Goal: Information Seeking & Learning: Learn about a topic

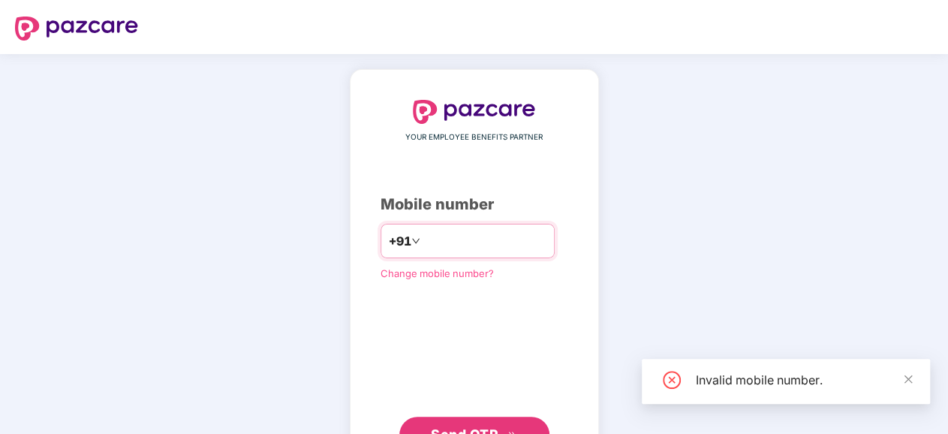
click at [424, 235] on input "********" at bounding box center [485, 241] width 123 height 24
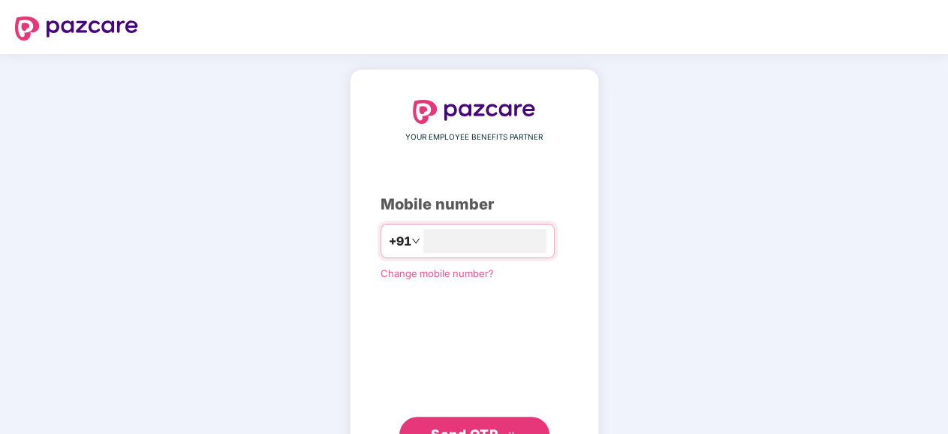
type input "**********"
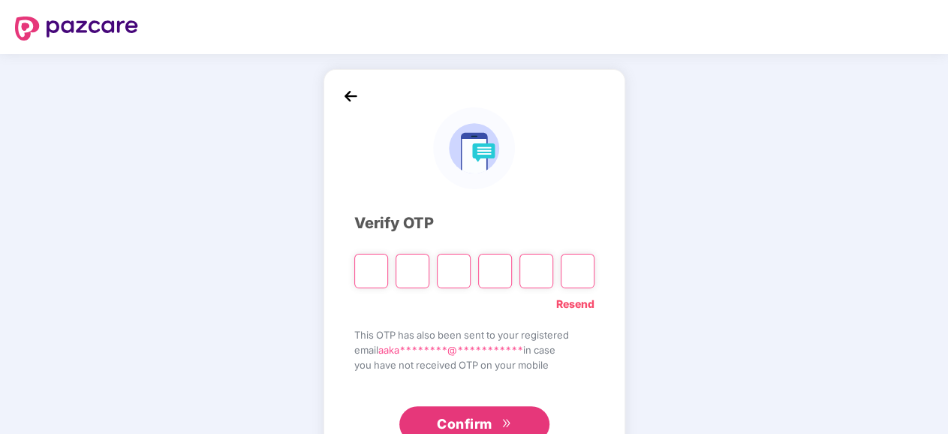
type input "*"
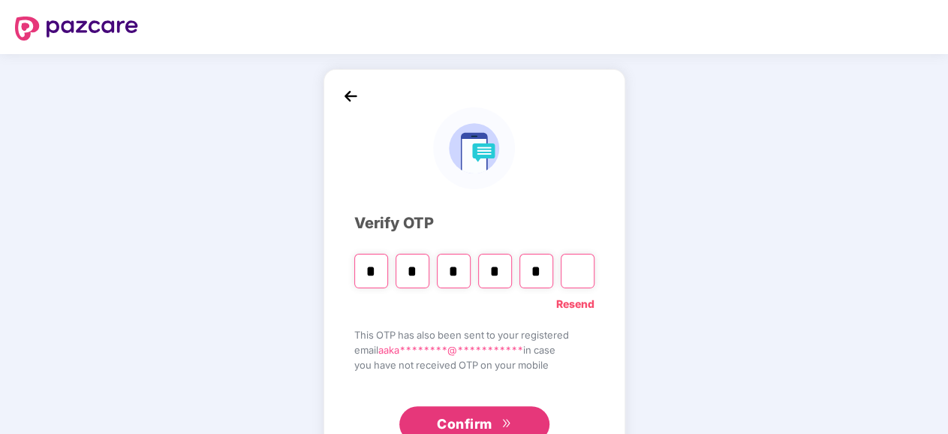
type input "*"
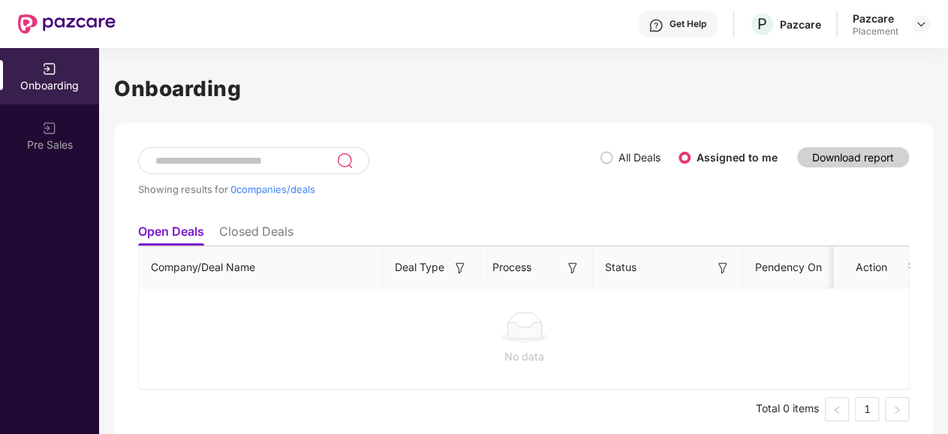
click at [867, 33] on div "Placement" at bounding box center [876, 32] width 46 height 12
click at [928, 25] on div at bounding box center [921, 24] width 18 height 18
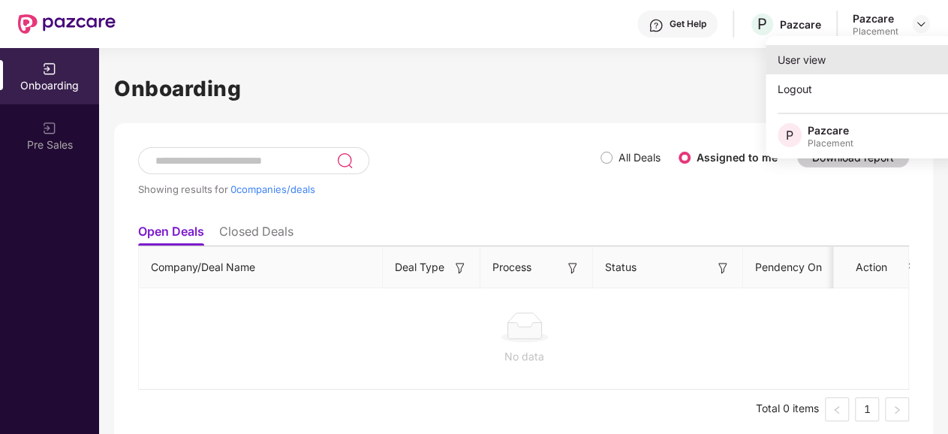
click at [804, 53] on div "User view" at bounding box center [863, 59] width 195 height 29
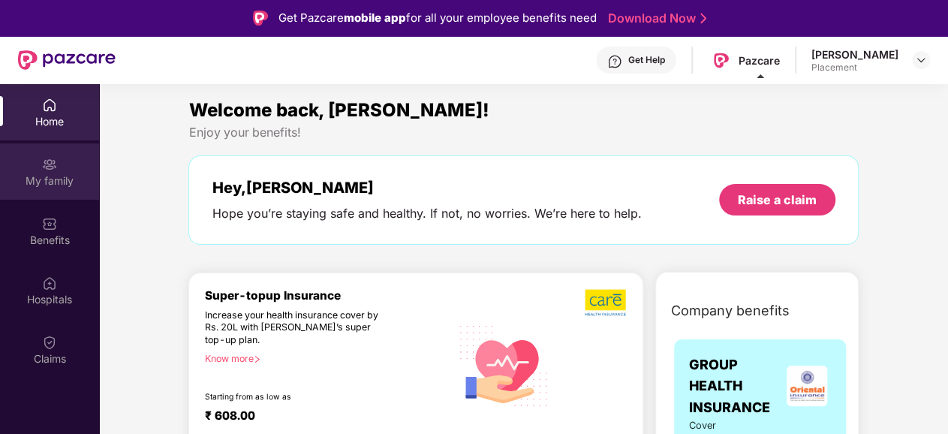
click at [55, 193] on div "My family" at bounding box center [49, 171] width 99 height 56
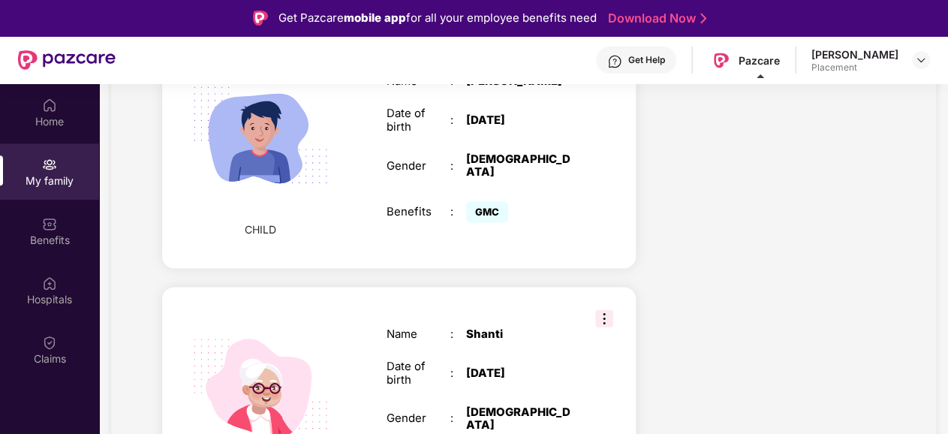
scroll to position [956, 0]
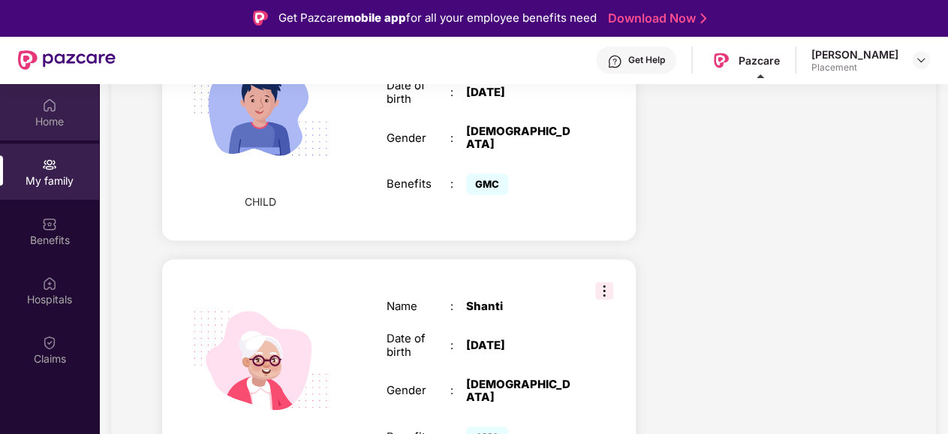
click at [46, 99] on img at bounding box center [49, 105] width 15 height 15
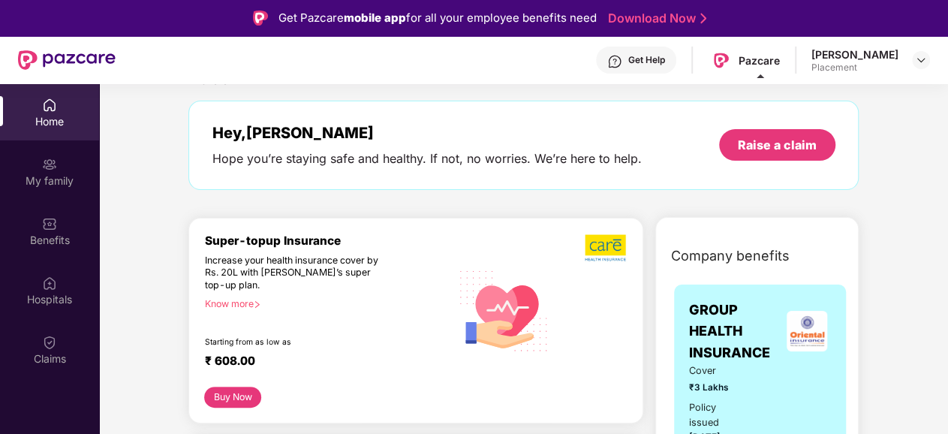
scroll to position [75, 0]
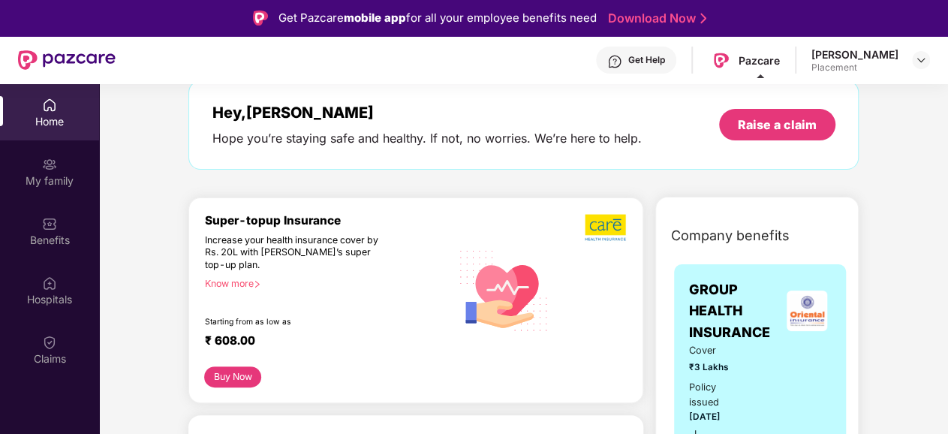
click at [252, 282] on div "Know more" at bounding box center [323, 283] width 238 height 11
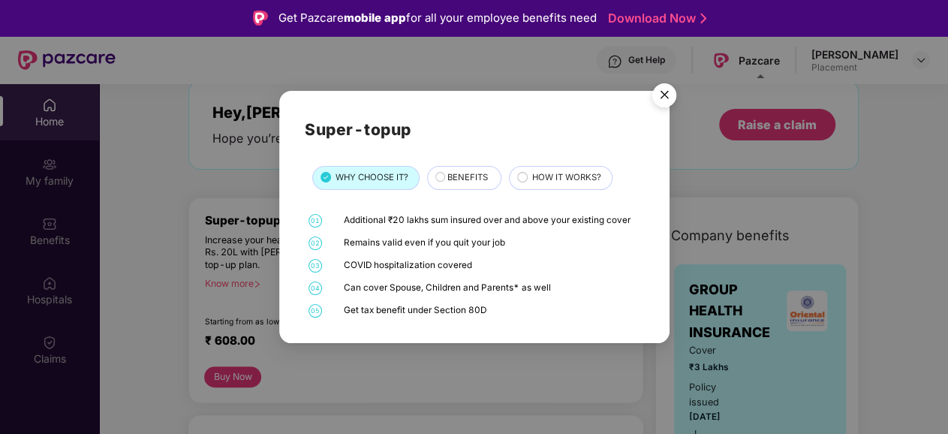
click at [444, 171] on div "BENEFITS" at bounding box center [466, 179] width 53 height 16
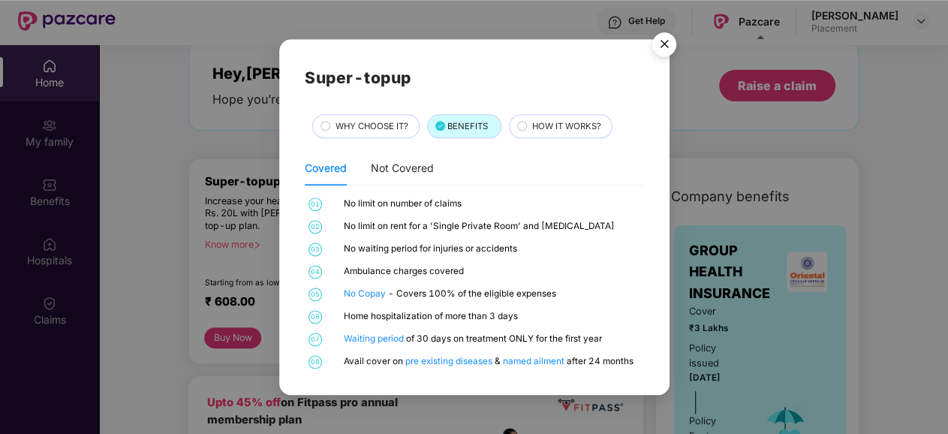
scroll to position [78, 0]
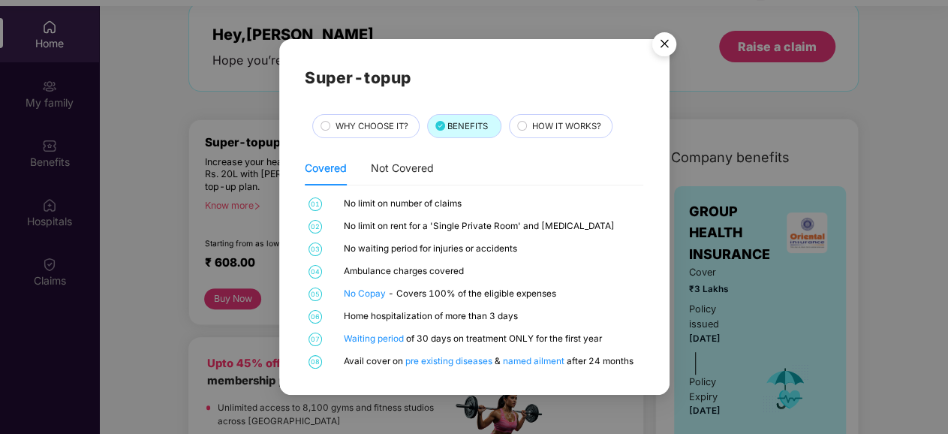
click at [320, 114] on div "WHY CHOOSE IT?" at bounding box center [365, 126] width 107 height 24
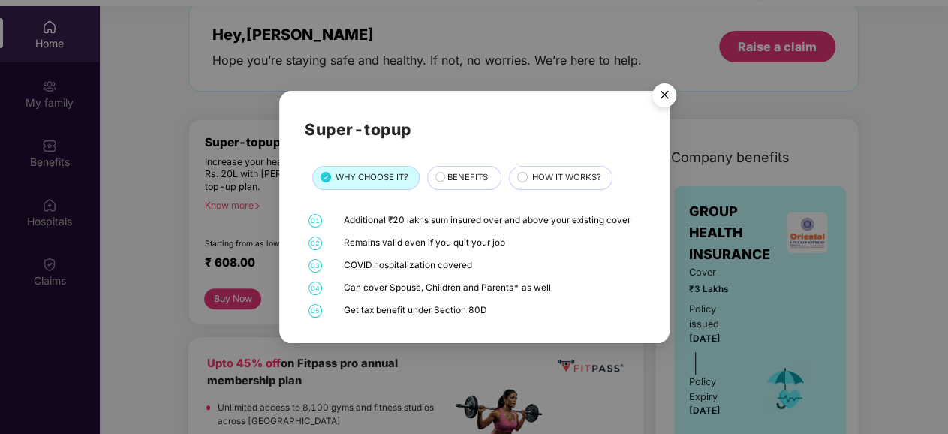
click at [523, 173] on circle at bounding box center [522, 177] width 9 height 9
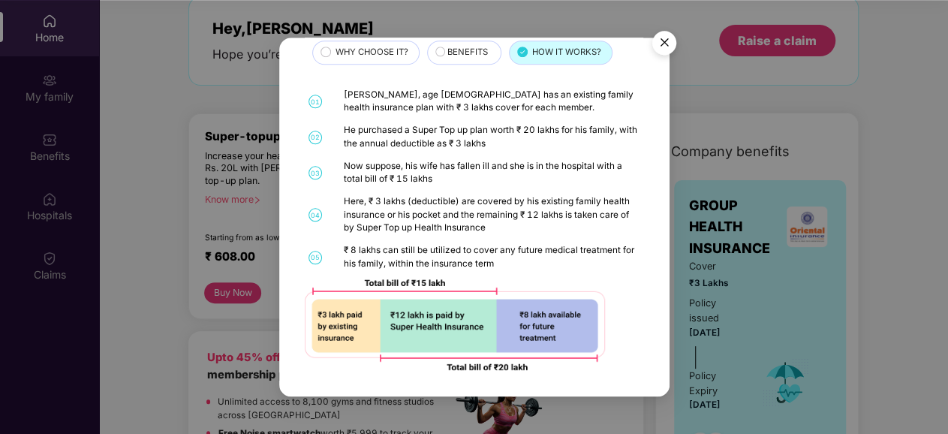
scroll to position [97, 0]
click at [659, 28] on img "Close" at bounding box center [665, 45] width 42 height 42
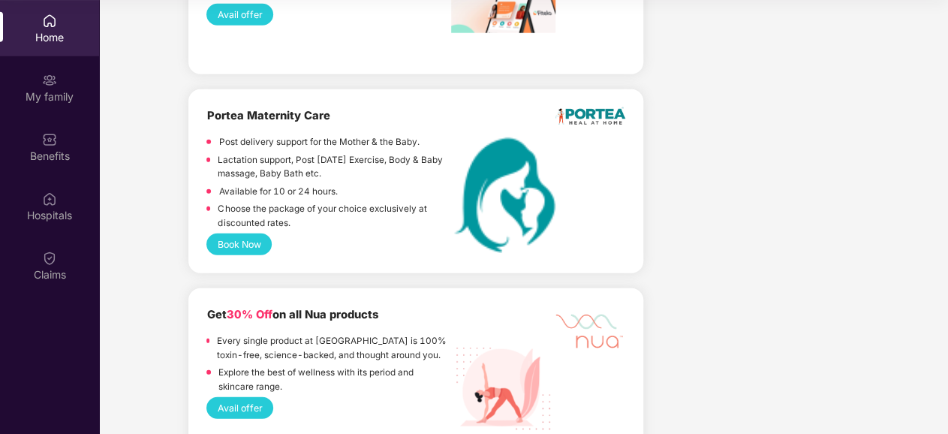
scroll to position [5234, 0]
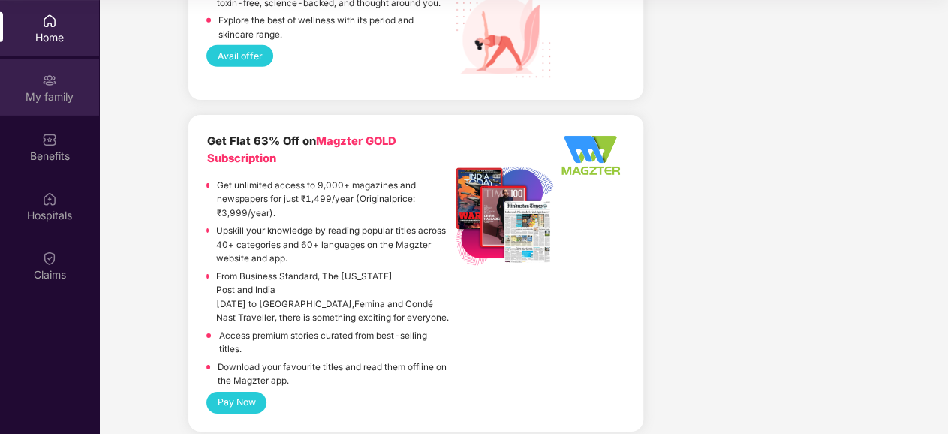
click at [67, 91] on div "My family" at bounding box center [49, 96] width 99 height 15
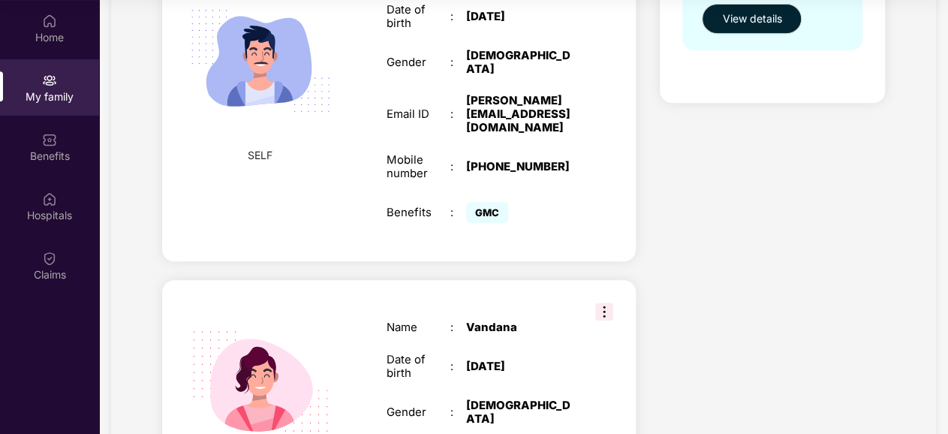
scroll to position [526, 0]
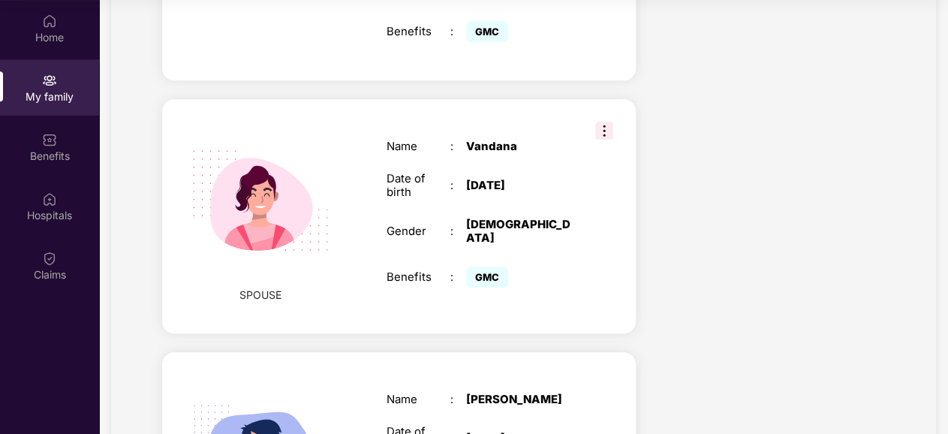
click at [596, 122] on img at bounding box center [605, 131] width 18 height 18
click at [558, 173] on div "Date of birth : 04 Aug 1997" at bounding box center [483, 186] width 192 height 27
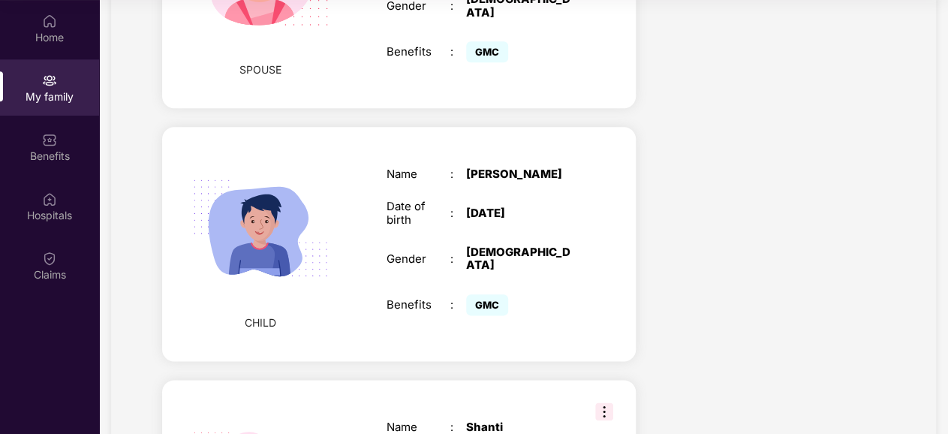
scroll to position [956, 0]
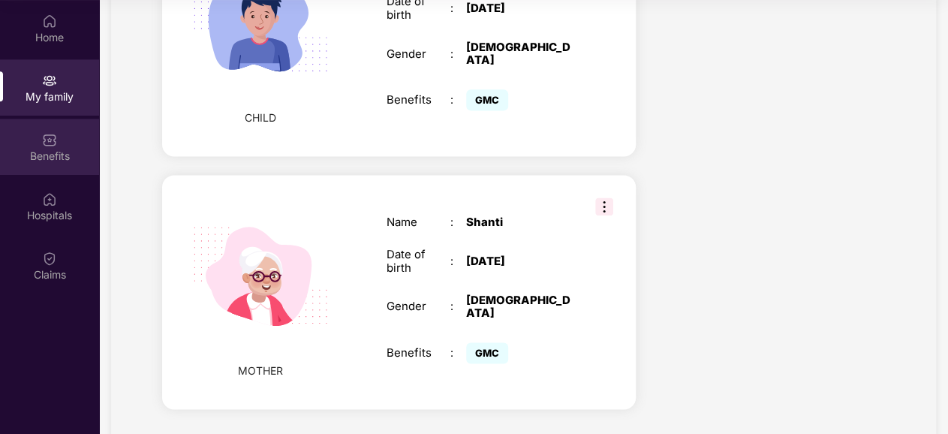
click at [63, 134] on div "Benefits" at bounding box center [49, 147] width 99 height 56
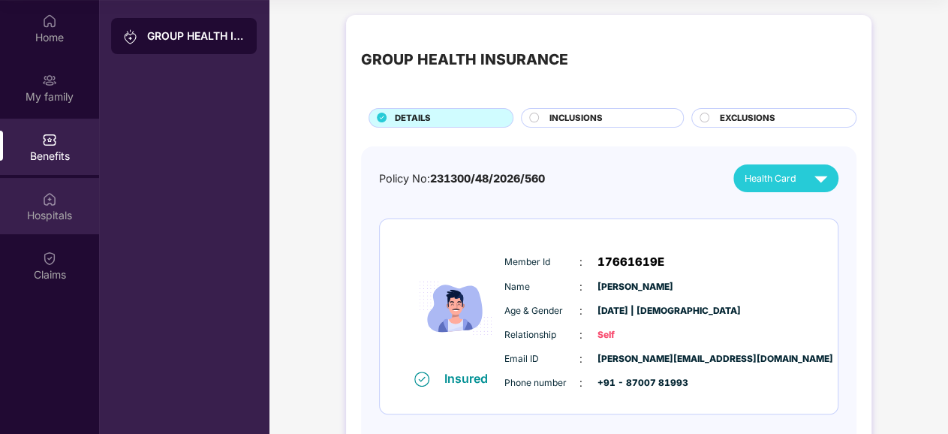
click at [47, 208] on div "Hospitals" at bounding box center [49, 215] width 99 height 15
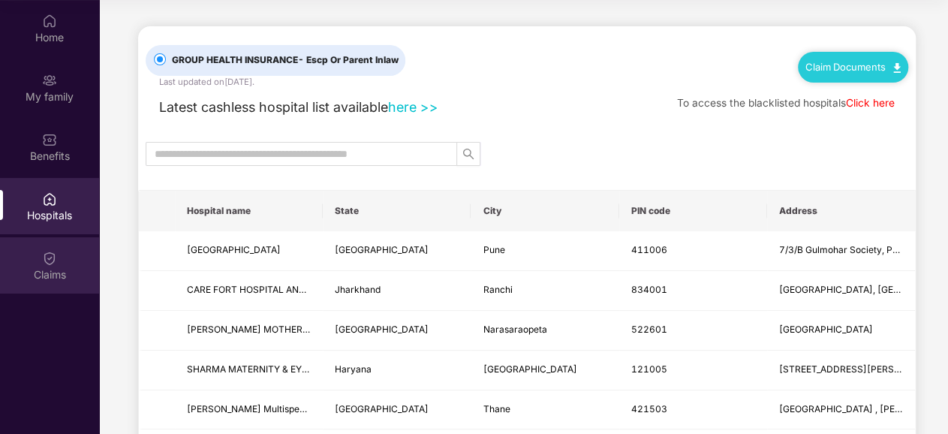
click at [47, 253] on div "Claims" at bounding box center [49, 265] width 99 height 56
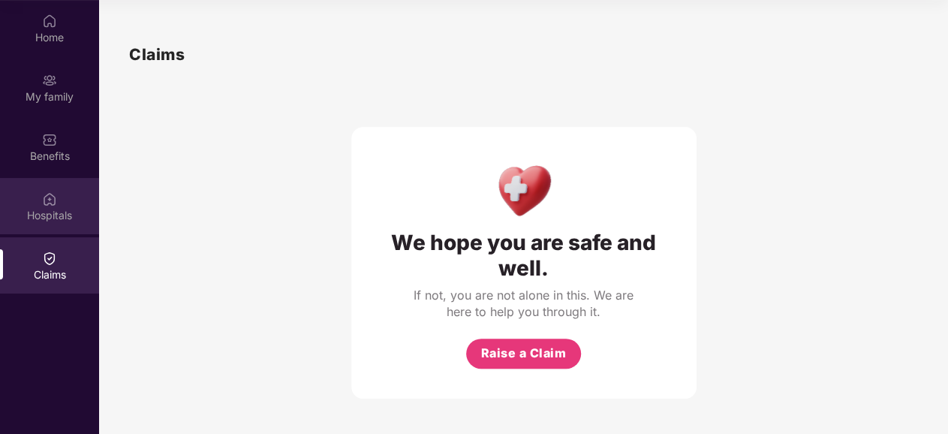
click at [54, 208] on div "Hospitals" at bounding box center [49, 215] width 99 height 15
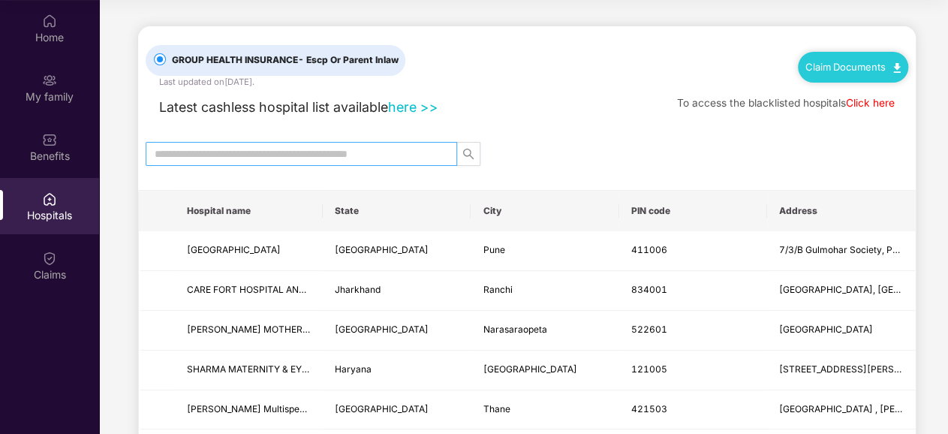
click at [212, 146] on input "text" at bounding box center [296, 154] width 282 height 17
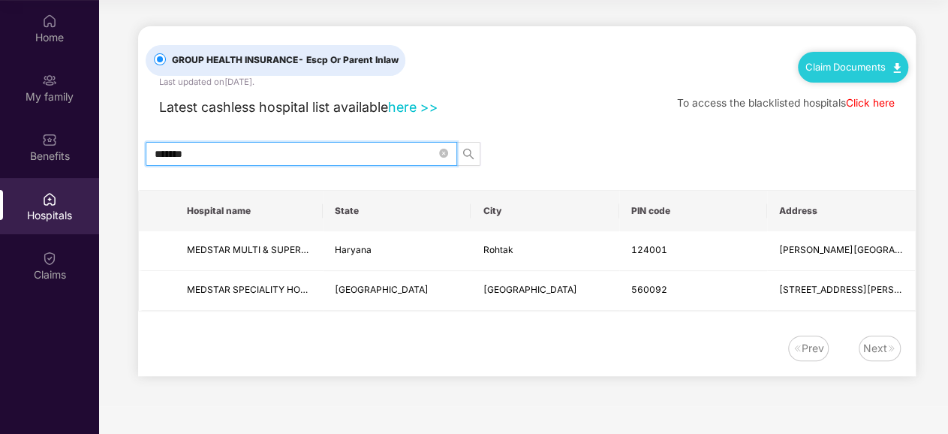
click at [295, 146] on input "*******" at bounding box center [296, 154] width 282 height 17
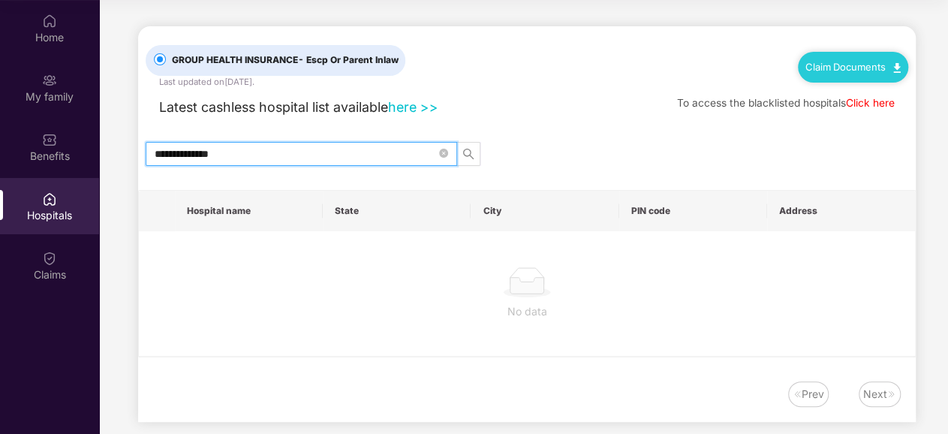
click at [894, 63] on img at bounding box center [898, 68] width 8 height 10
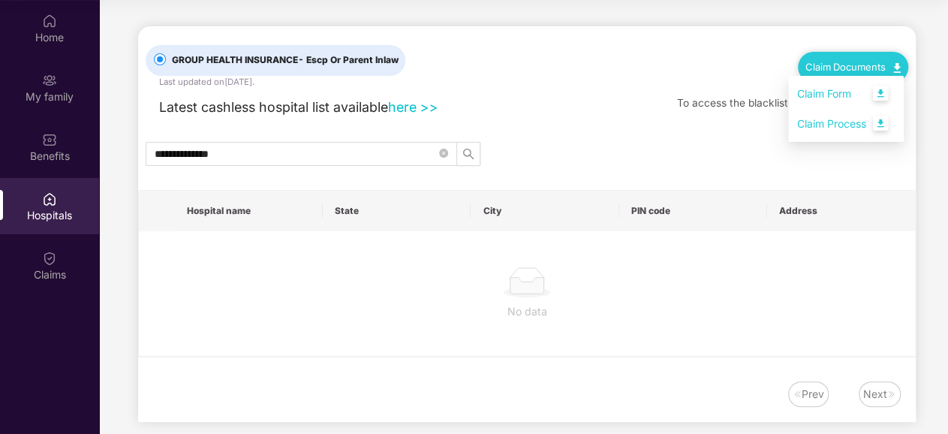
click at [538, 113] on div "**********" at bounding box center [527, 224] width 778 height 396
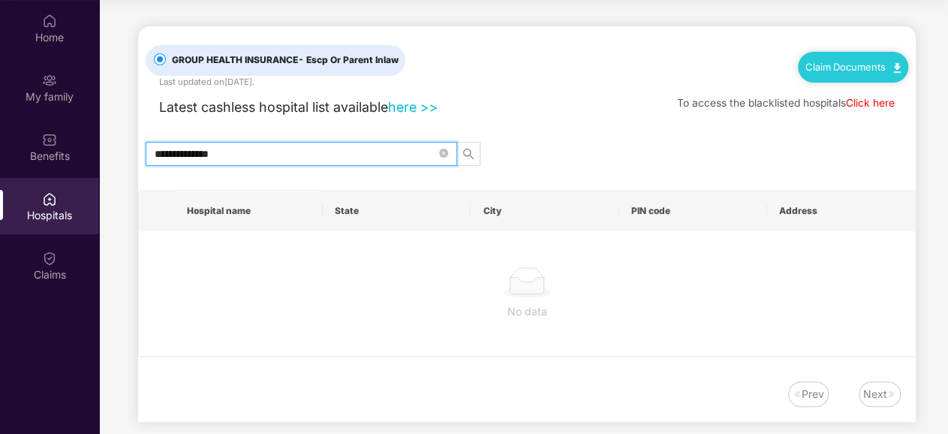
click at [351, 146] on input "**********" at bounding box center [296, 154] width 282 height 17
drag, startPoint x: 373, startPoint y: 142, endPoint x: 167, endPoint y: 162, distance: 206.8
click at [169, 162] on input "**********" at bounding box center [296, 154] width 282 height 17
type input "*"
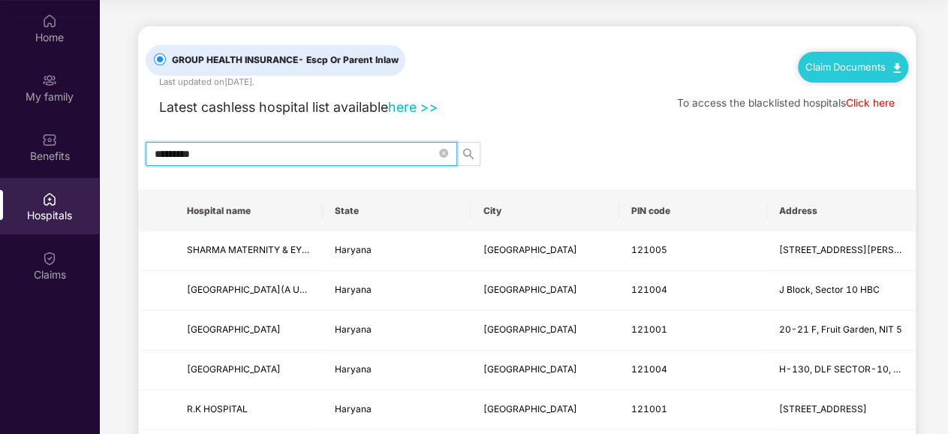
type input "*********"
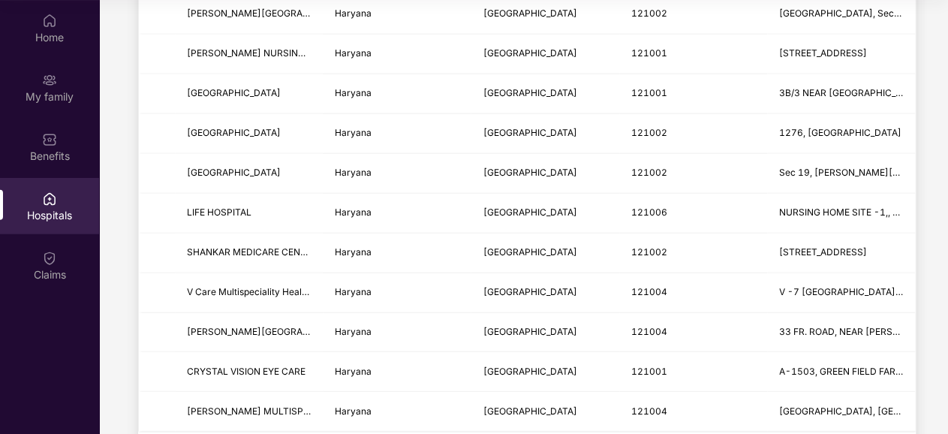
scroll to position [1862, 0]
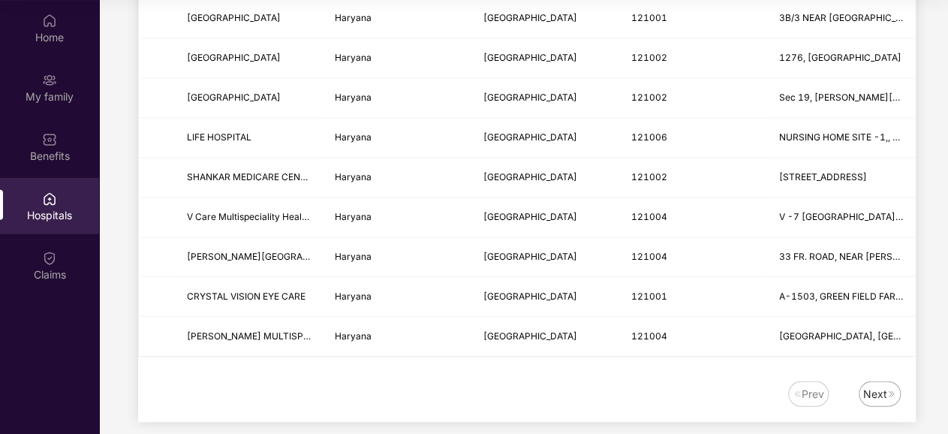
click at [864, 386] on div "Next" at bounding box center [876, 394] width 24 height 17
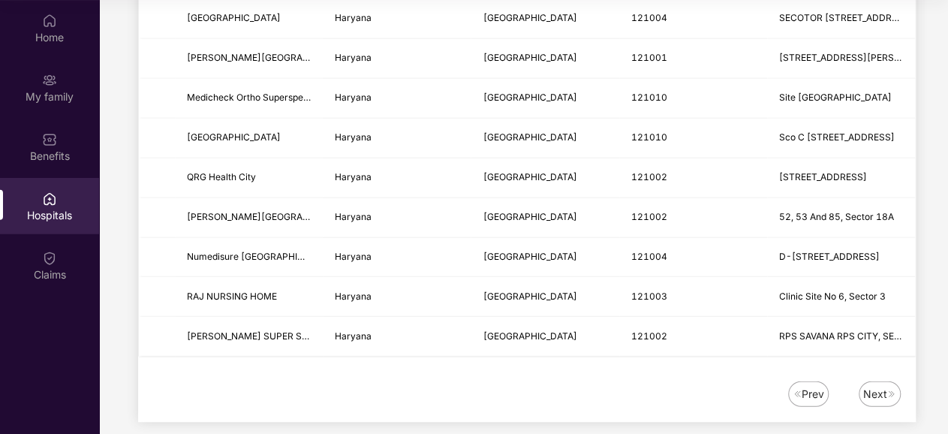
click at [873, 386] on div "Next" at bounding box center [876, 394] width 24 height 17
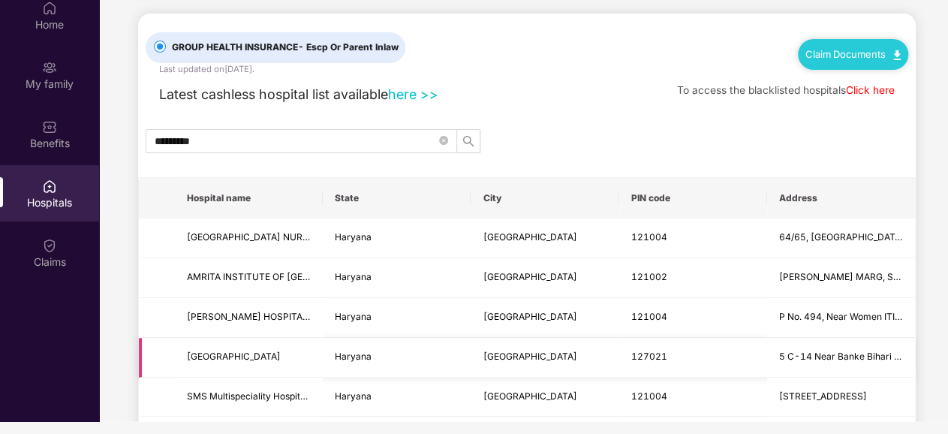
scroll to position [0, 0]
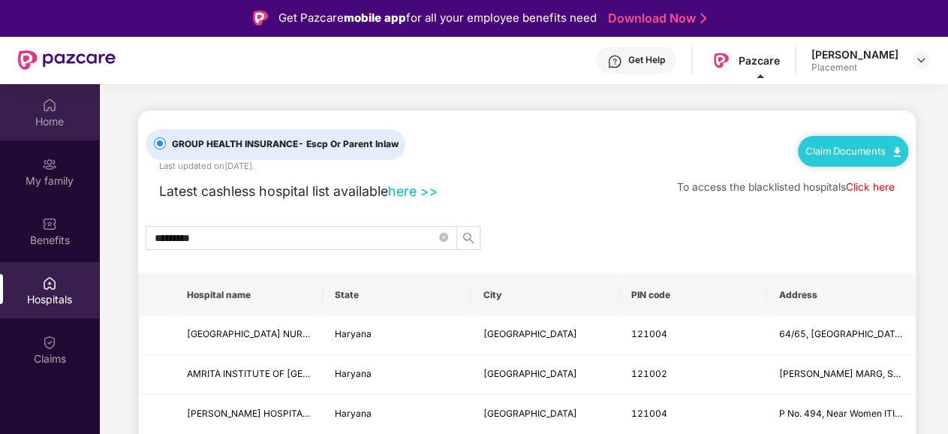
click at [55, 116] on div "Home" at bounding box center [49, 121] width 99 height 15
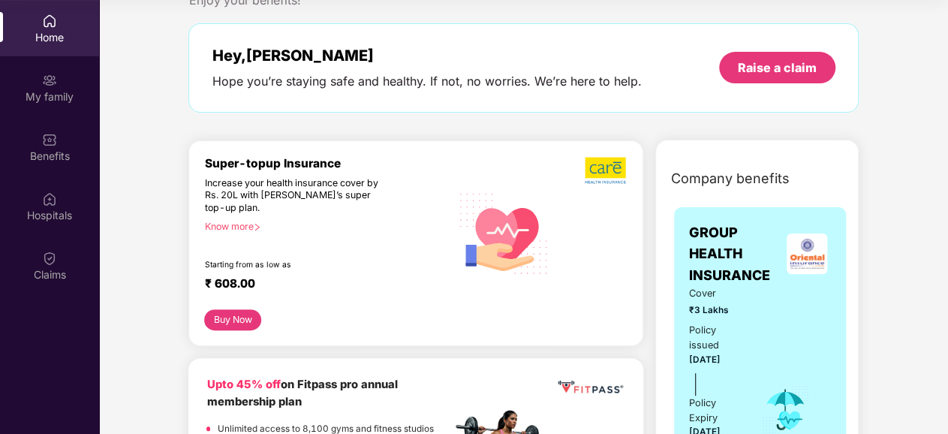
scroll to position [75, 0]
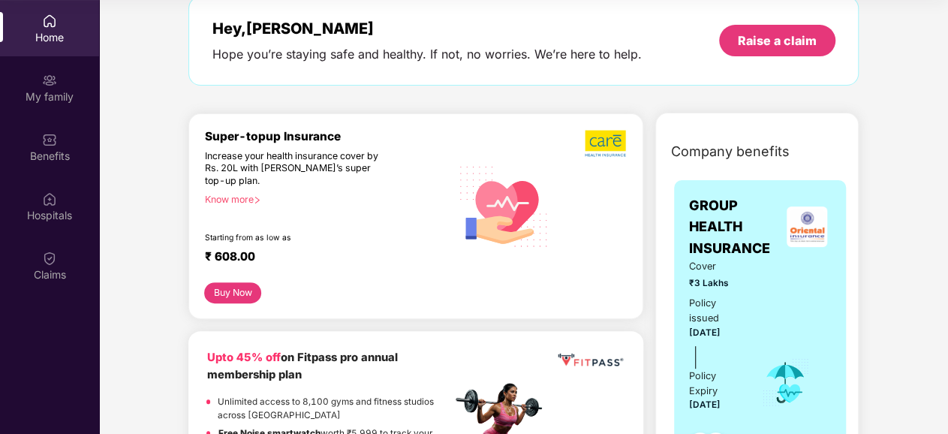
click at [219, 282] on button "Buy Now" at bounding box center [232, 292] width 57 height 21
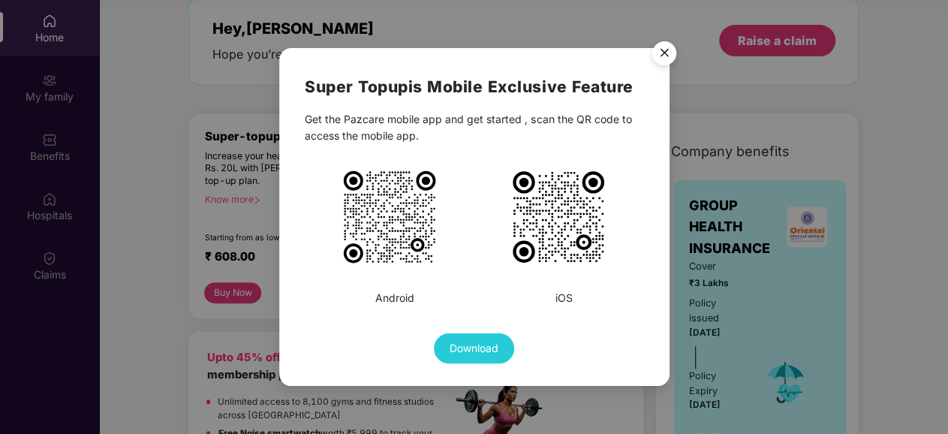
click at [667, 53] on img "Close" at bounding box center [665, 56] width 42 height 42
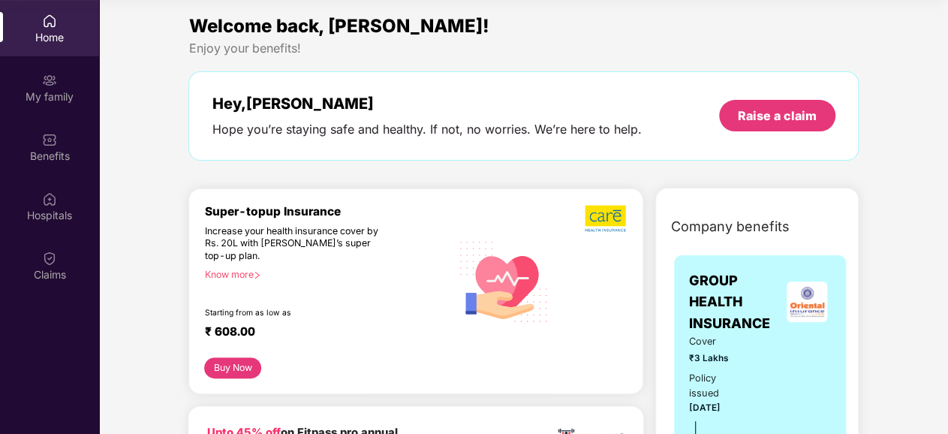
scroll to position [0, 0]
